Goal: Information Seeking & Learning: Check status

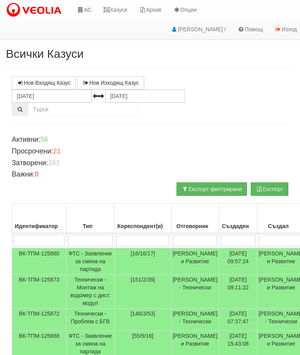
click at [119, 6] on link "Казуси" at bounding box center [115, 10] width 36 height 20
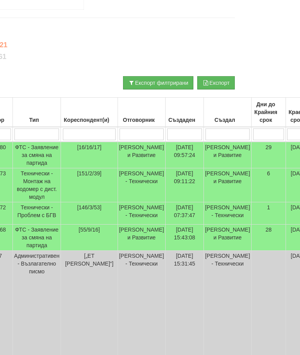
scroll to position [106, 57]
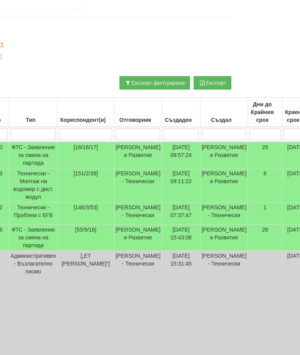
click at [39, 221] on td "Технически - Проблем с БГВ" at bounding box center [33, 213] width 48 height 22
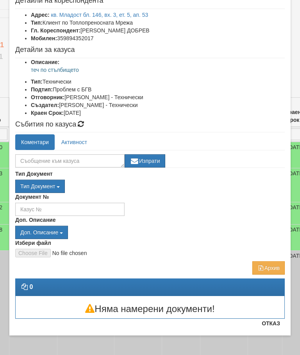
scroll to position [47, 0]
click at [276, 329] on button "Отказ" at bounding box center [271, 323] width 28 height 12
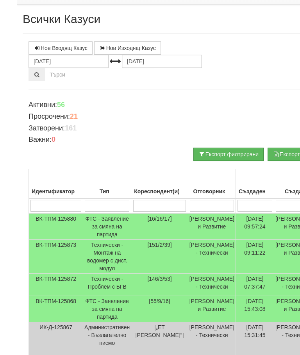
scroll to position [0, 0]
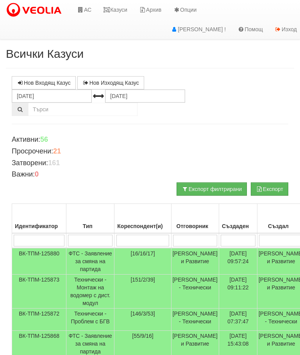
click at [119, 7] on link "Казуси" at bounding box center [115, 10] width 36 height 20
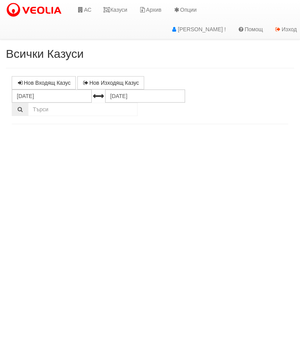
select select "10"
select select "1"
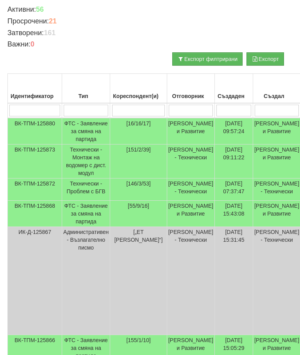
scroll to position [130, 0]
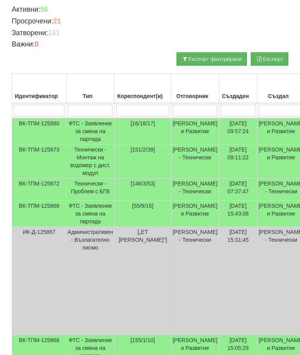
click at [188, 106] on input "search" at bounding box center [195, 111] width 44 height 12
click at [131, 101] on th "Кореспондент(и)" at bounding box center [142, 89] width 57 height 30
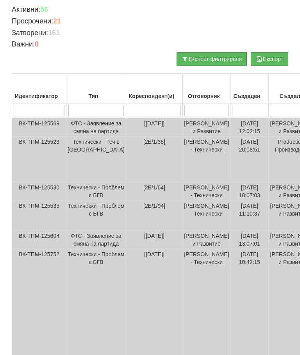
click at [128, 105] on input "search" at bounding box center [154, 111] width 53 height 12
type input "1"
type input "13"
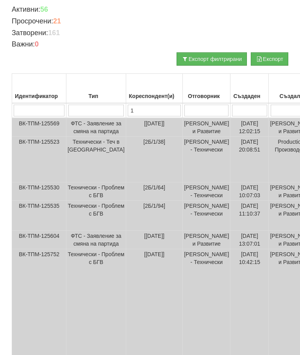
type input "11"
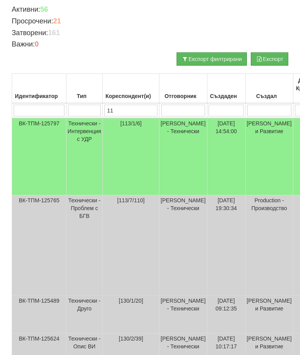
type input "11"
type input "113"
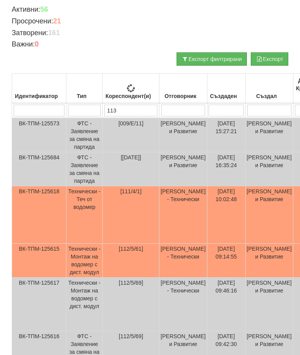
type input "113"
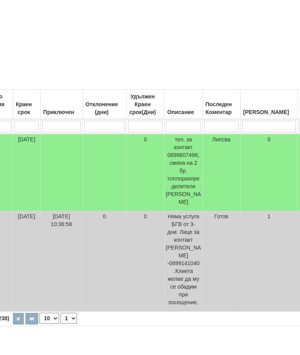
scroll to position [114, 0]
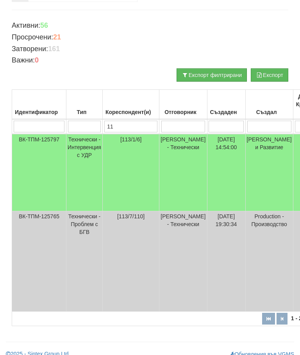
type input "1"
type input "11"
